Goal: Task Accomplishment & Management: Use online tool/utility

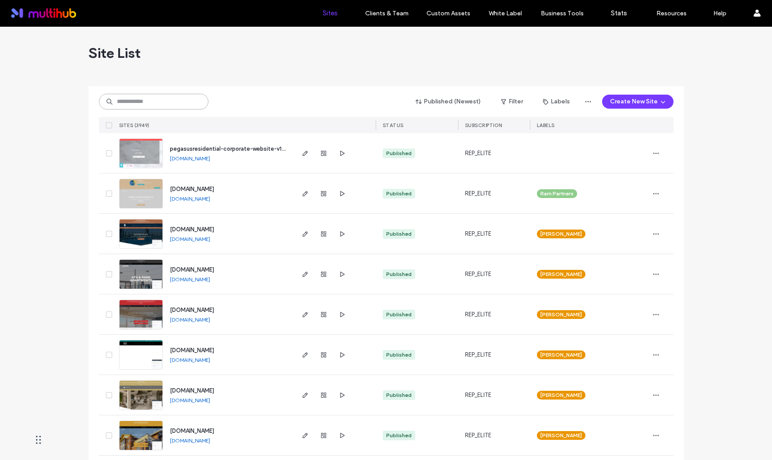
click at [137, 95] on input at bounding box center [153, 102] width 109 height 16
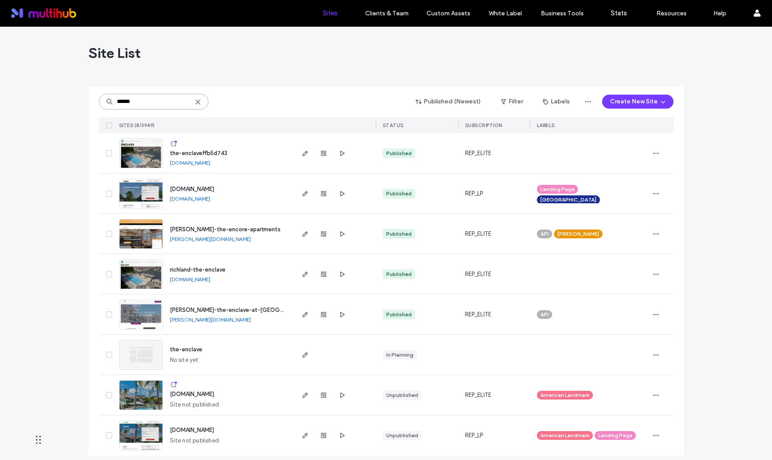
type input "******"
click at [210, 164] on link "the-enclaveffb5d743.multiscreensite.com" at bounding box center [190, 162] width 40 height 7
click at [301, 161] on div at bounding box center [323, 153] width 47 height 40
click at [302, 152] on icon "button" at bounding box center [305, 153] width 7 height 7
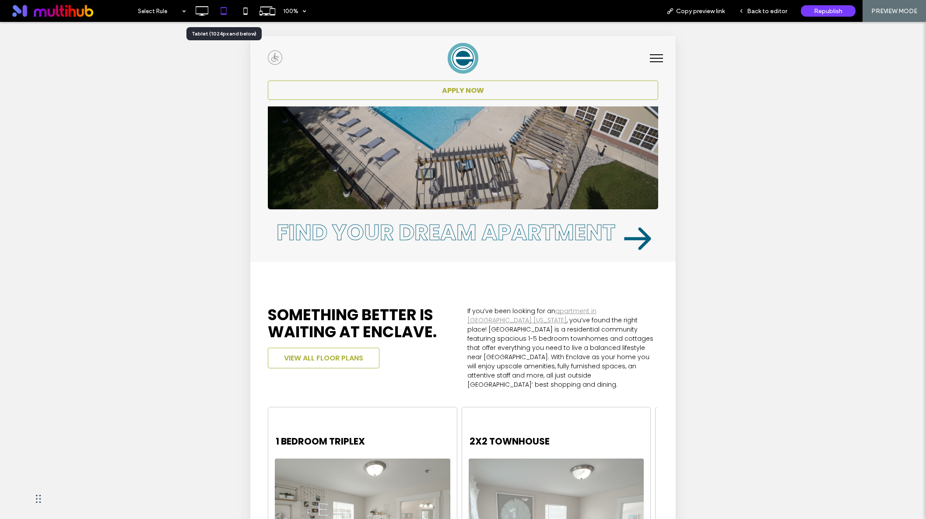
scroll to position [195, 0]
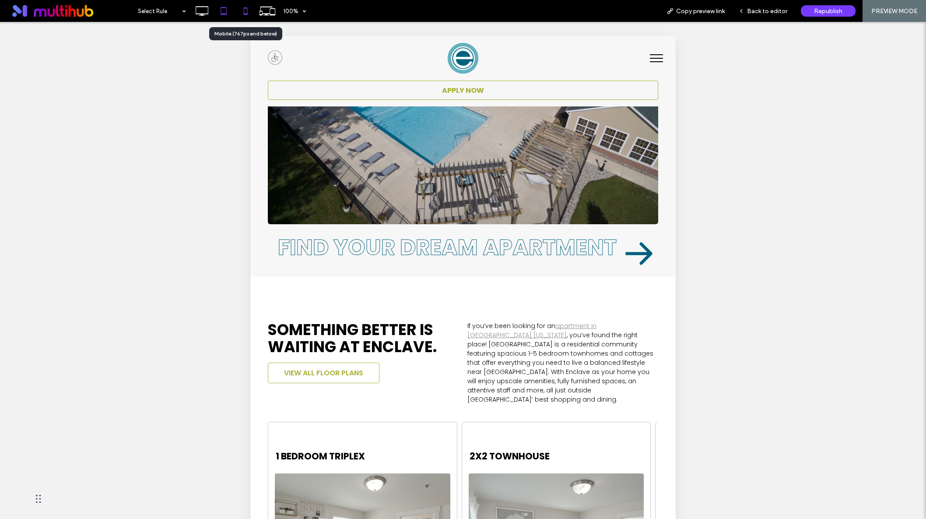
click at [247, 13] on use at bounding box center [245, 10] width 4 height 7
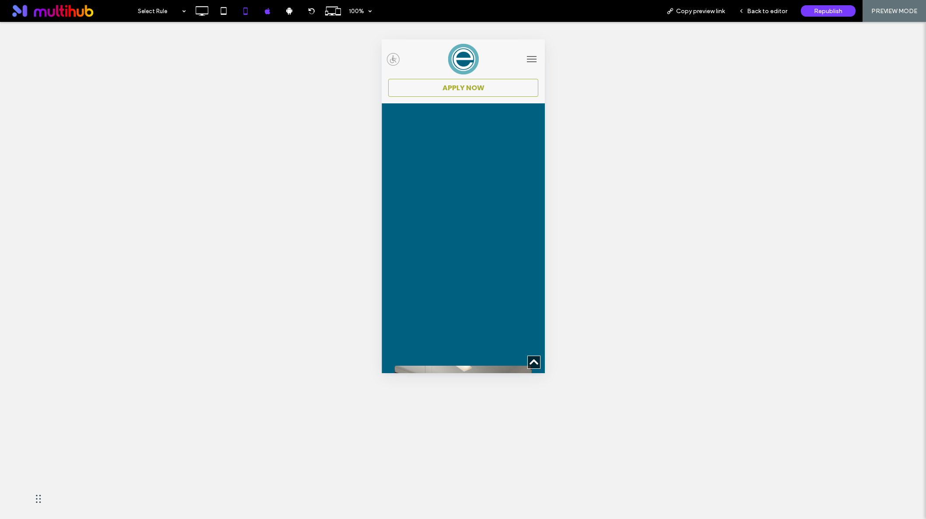
scroll to position [400, 0]
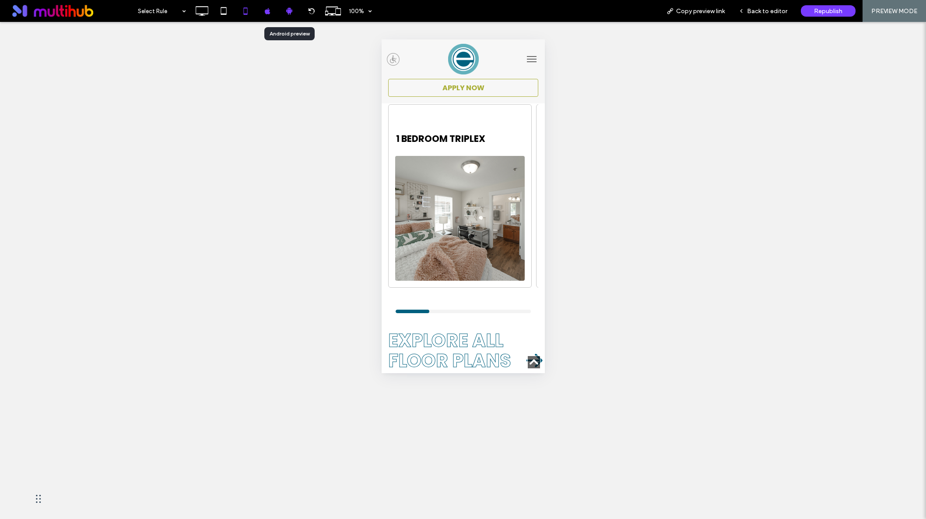
click at [289, 11] on icon at bounding box center [289, 11] width 8 height 8
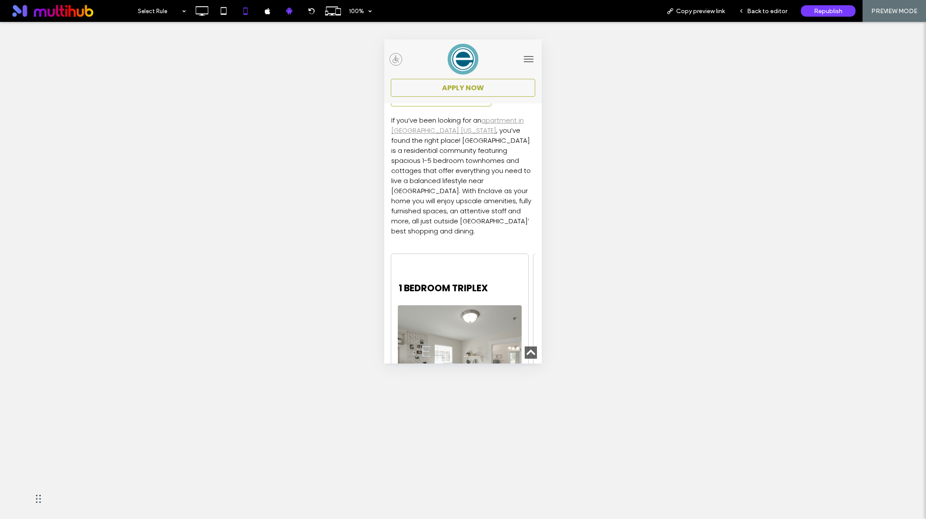
scroll to position [0, 0]
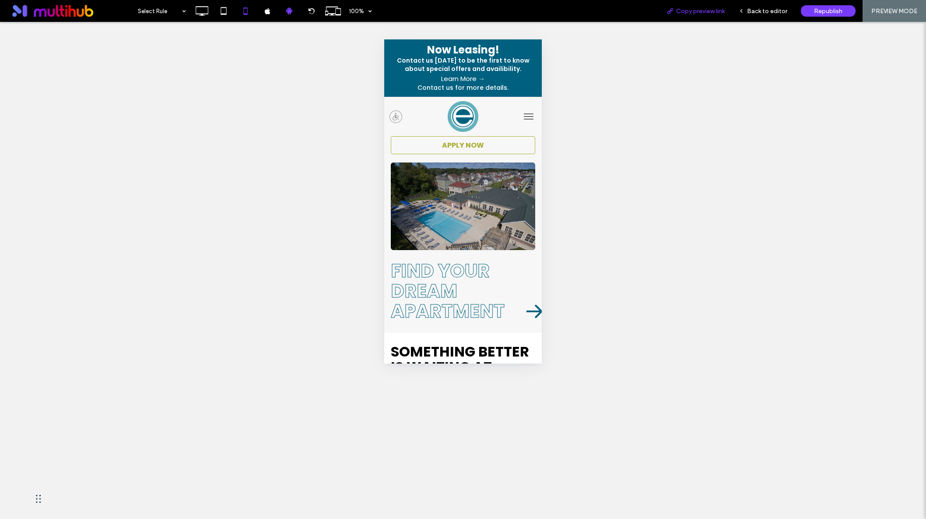
drag, startPoint x: 692, startPoint y: 8, endPoint x: 685, endPoint y: 4, distance: 8.5
click at [692, 8] on span "Copy preview link" at bounding box center [700, 10] width 49 height 7
click at [521, 118] on button "menu" at bounding box center [529, 117] width 18 height 18
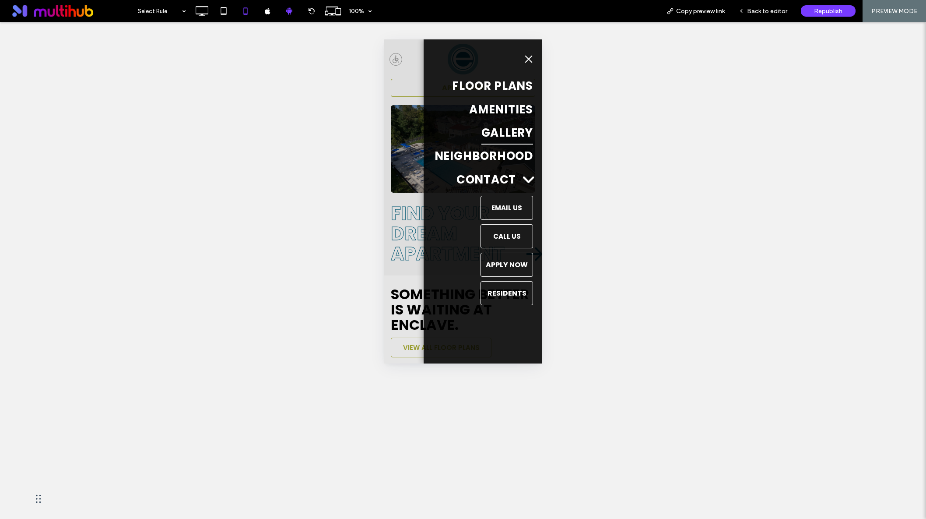
click at [507, 135] on span "Gallery" at bounding box center [508, 132] width 52 height 23
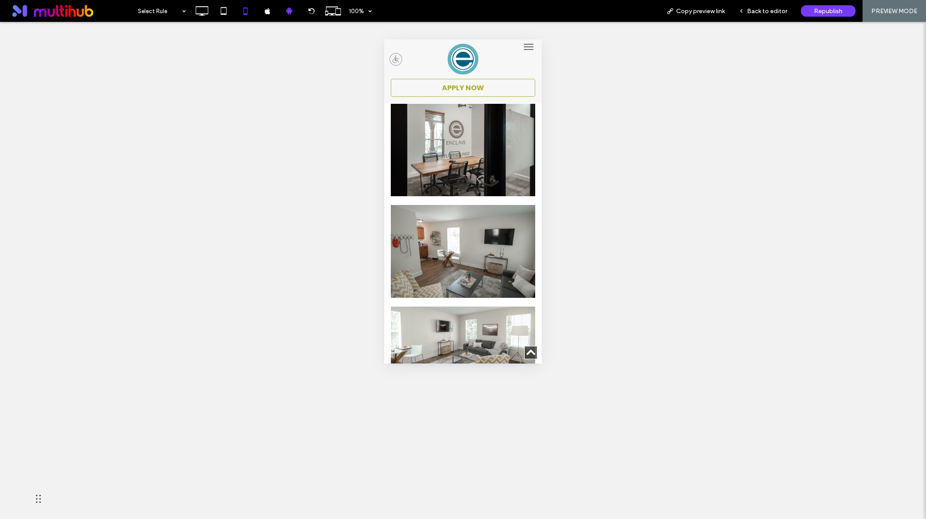
scroll to position [1424, 0]
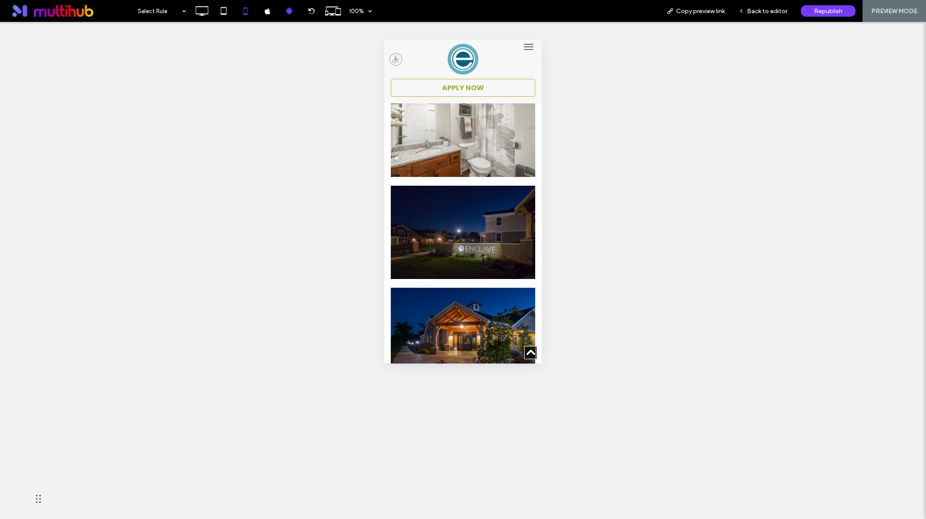
click at [524, 46] on span "menu" at bounding box center [529, 46] width 10 height 1
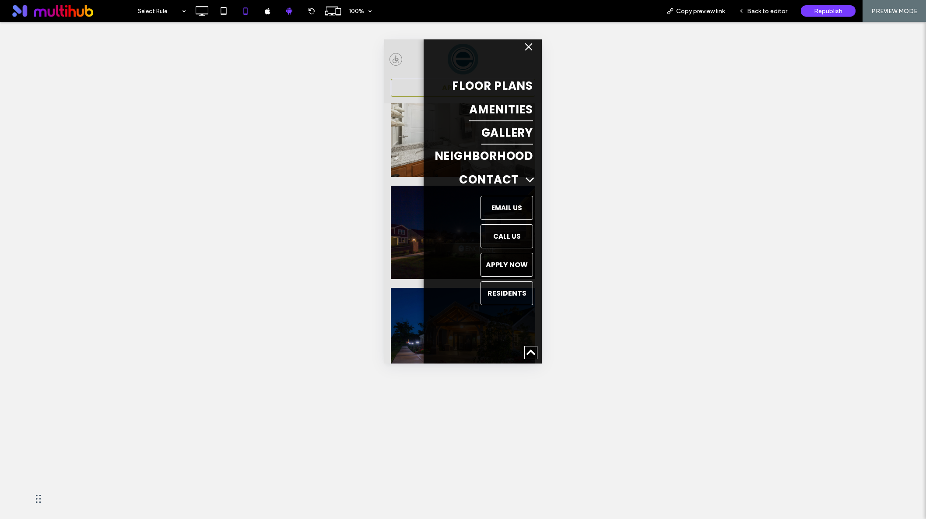
click at [495, 106] on span "Amenities" at bounding box center [501, 109] width 64 height 23
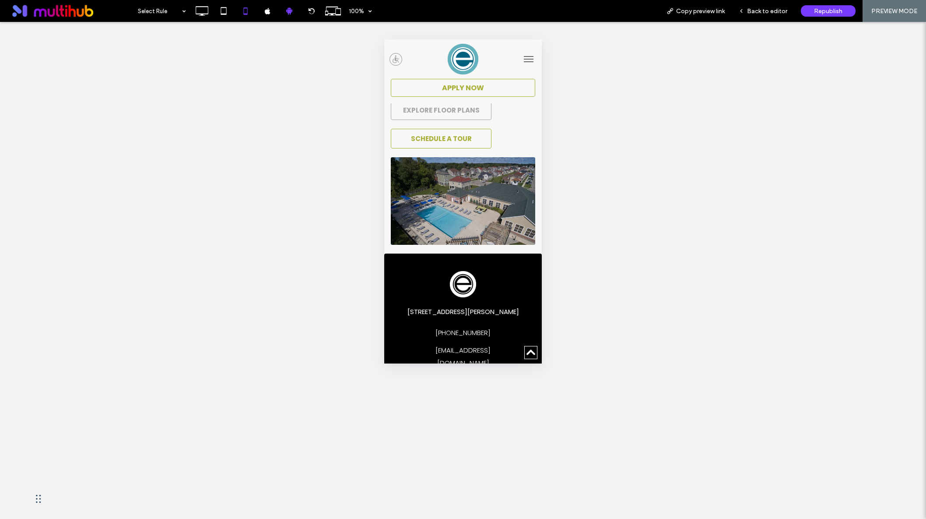
scroll to position [2536, 0]
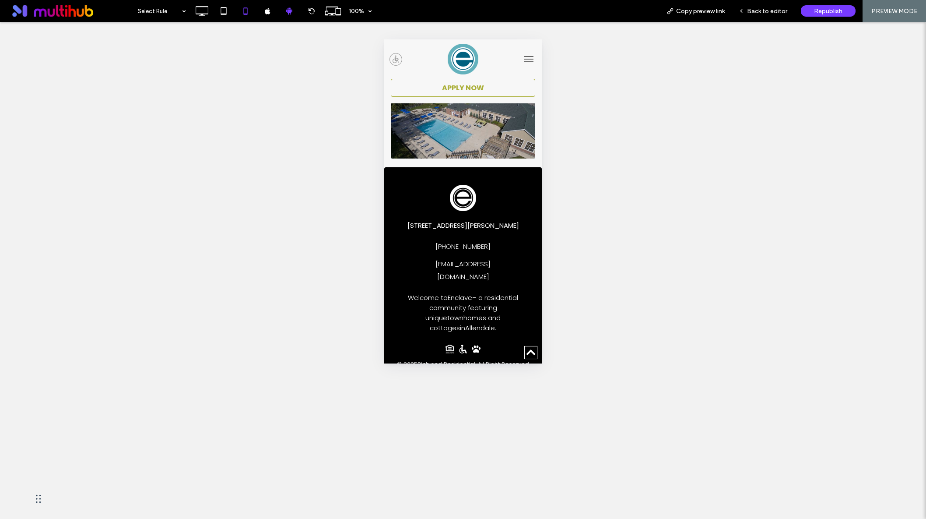
click at [469, 57] on img at bounding box center [463, 59] width 31 height 31
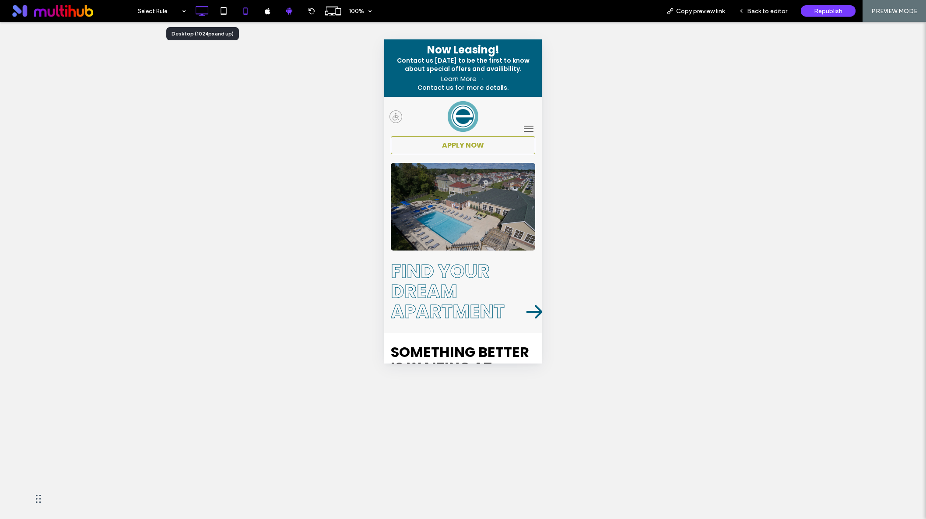
click at [197, 6] on icon at bounding box center [202, 11] width 18 height 18
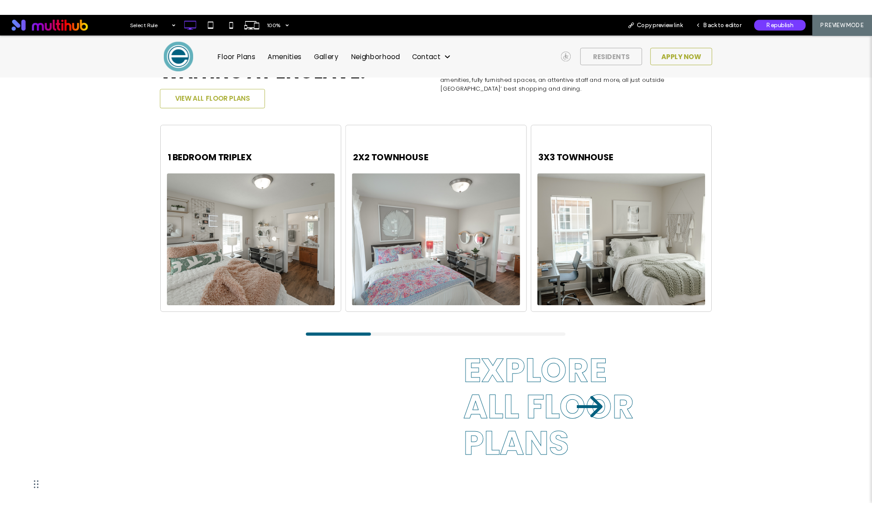
scroll to position [337, 0]
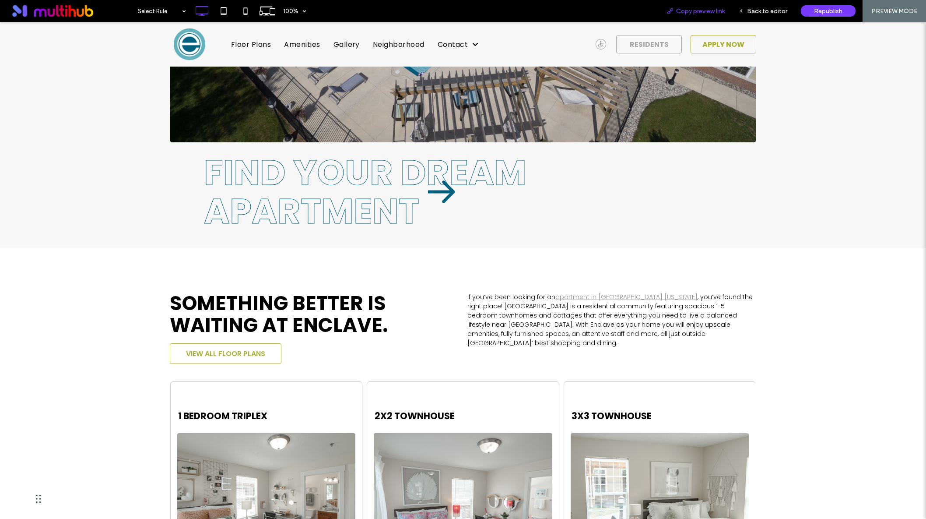
click at [724, 13] on span "Copy preview link" at bounding box center [700, 10] width 49 height 7
